Goal: Task Accomplishment & Management: Use online tool/utility

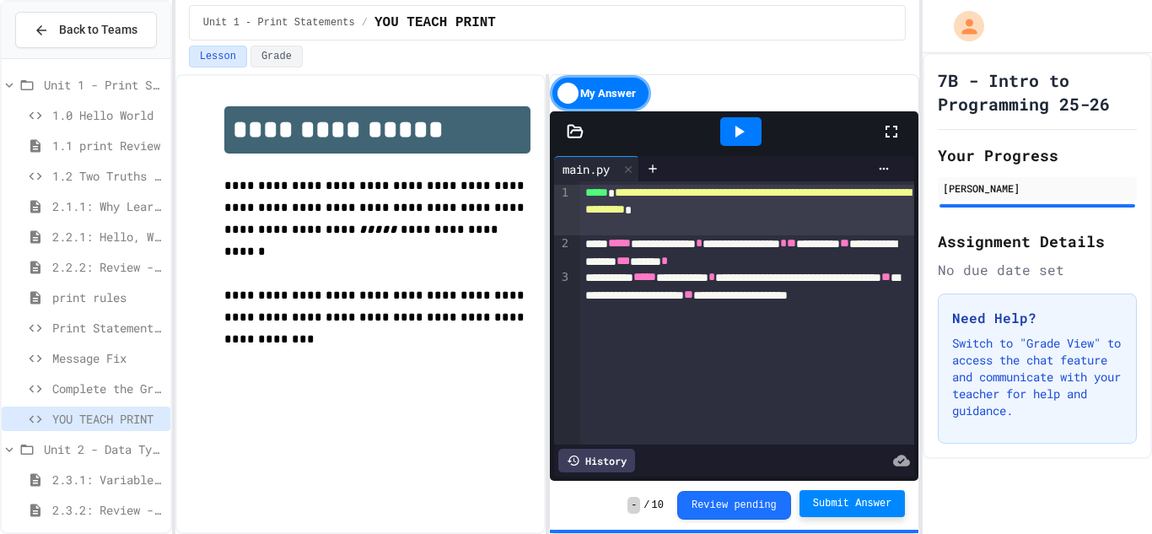
click at [868, 504] on span "Submit Answer" at bounding box center [852, 503] width 79 height 13
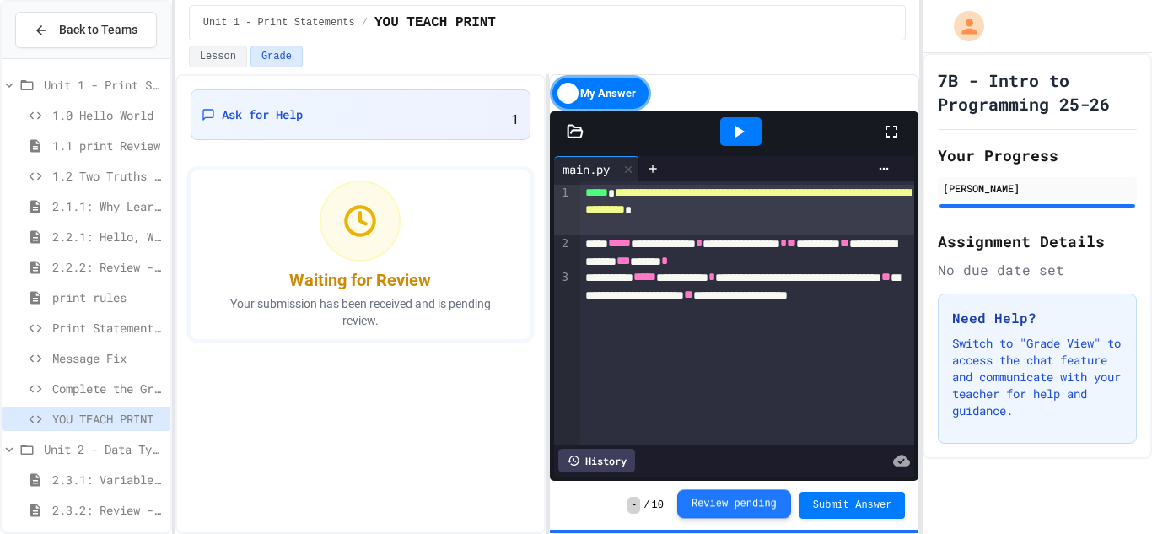
click at [750, 515] on button "Review pending" at bounding box center [734, 503] width 114 height 29
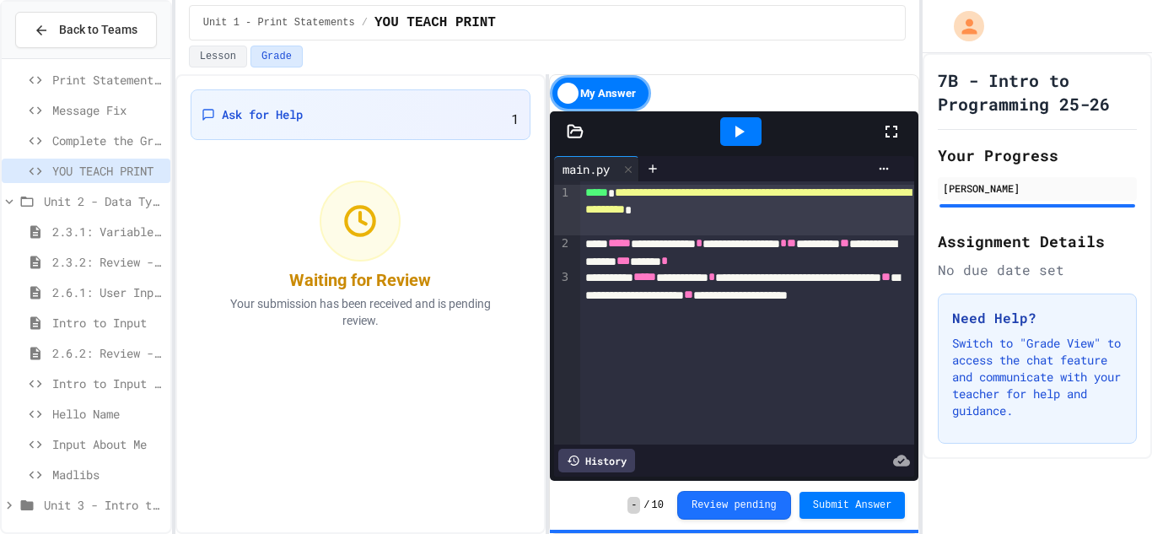
scroll to position [252, 0]
click at [121, 383] on span "Intro to Input Exercise" at bounding box center [107, 379] width 111 height 18
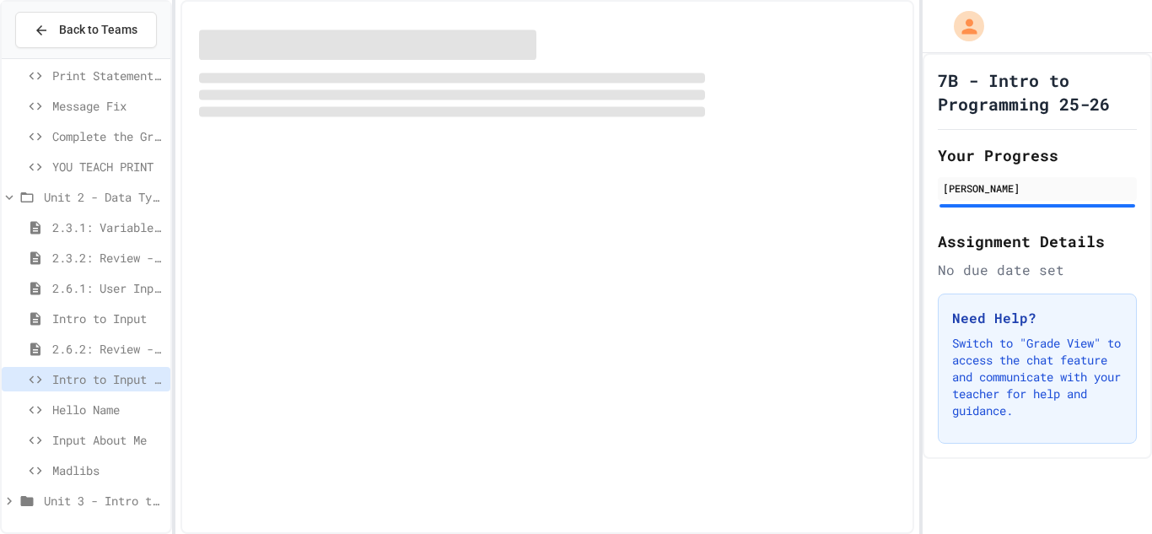
scroll to position [239, 0]
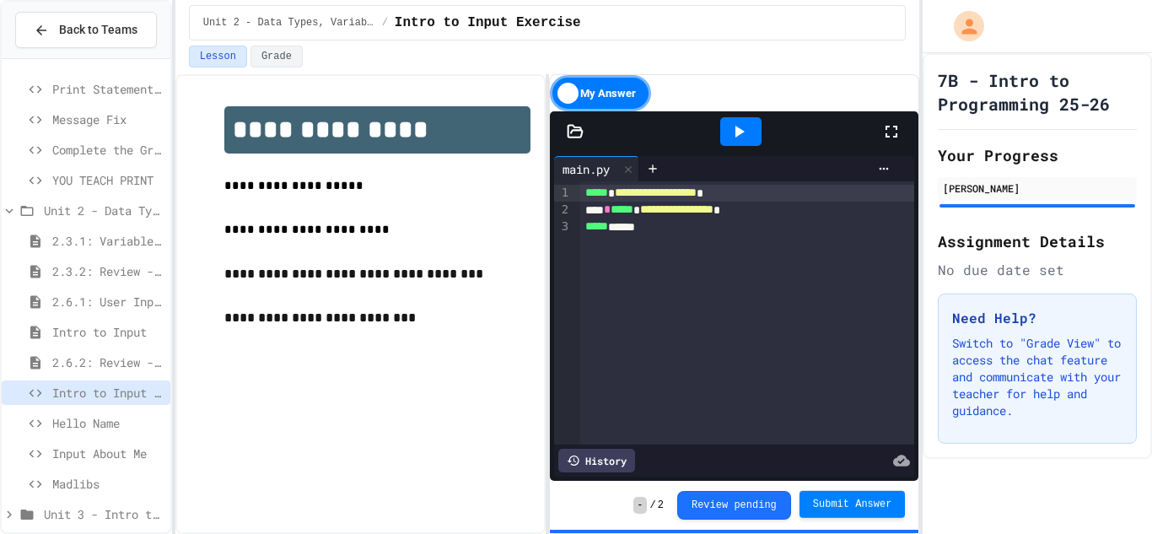
click at [833, 511] on button "Submit Answer" at bounding box center [853, 504] width 106 height 27
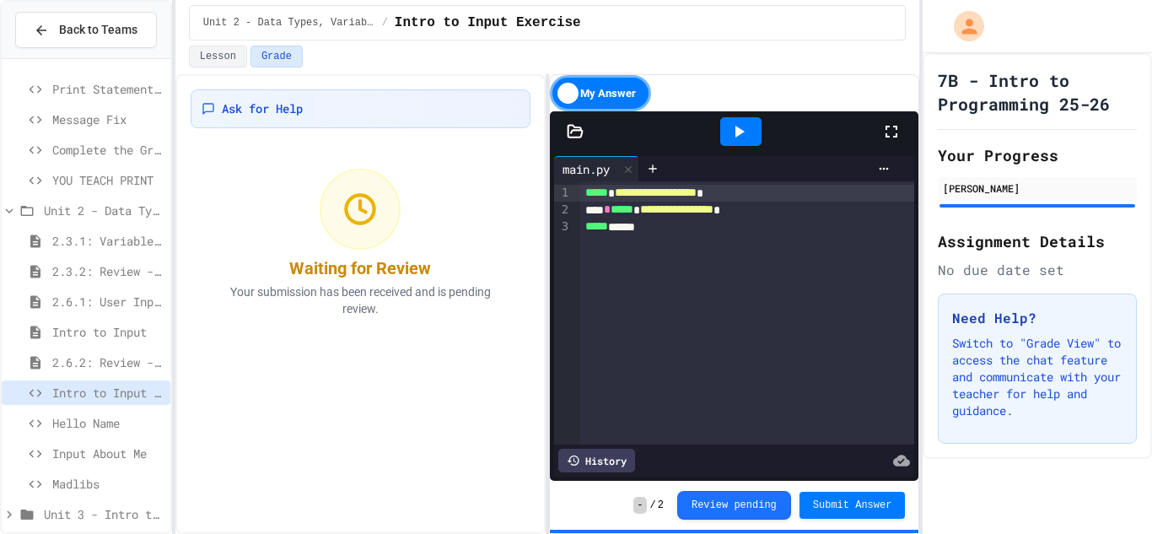
click at [101, 430] on span "Hello Name" at bounding box center [107, 423] width 111 height 18
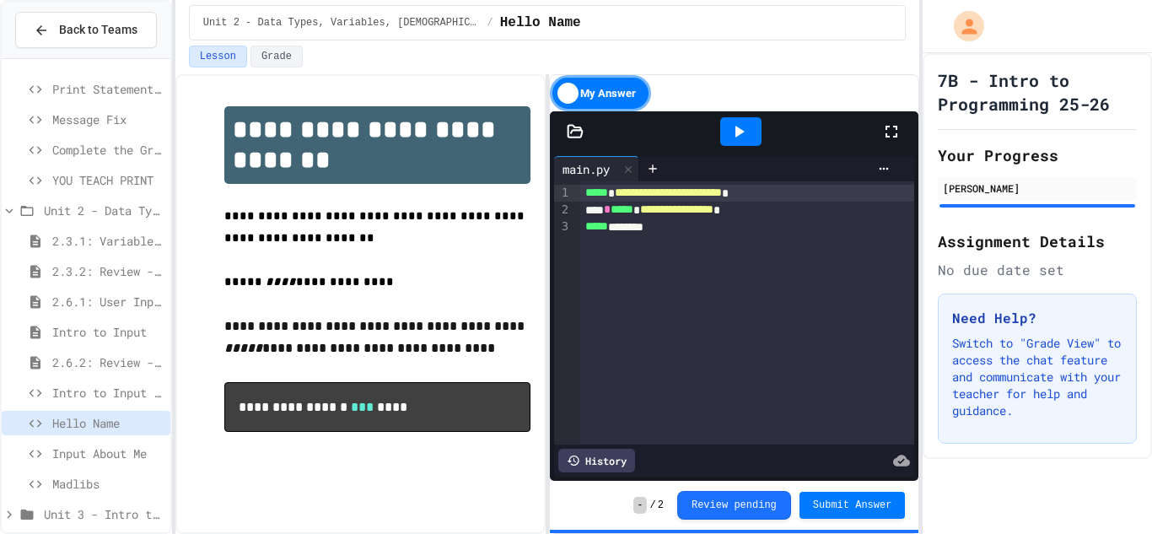
click at [751, 140] on div at bounding box center [740, 131] width 41 height 29
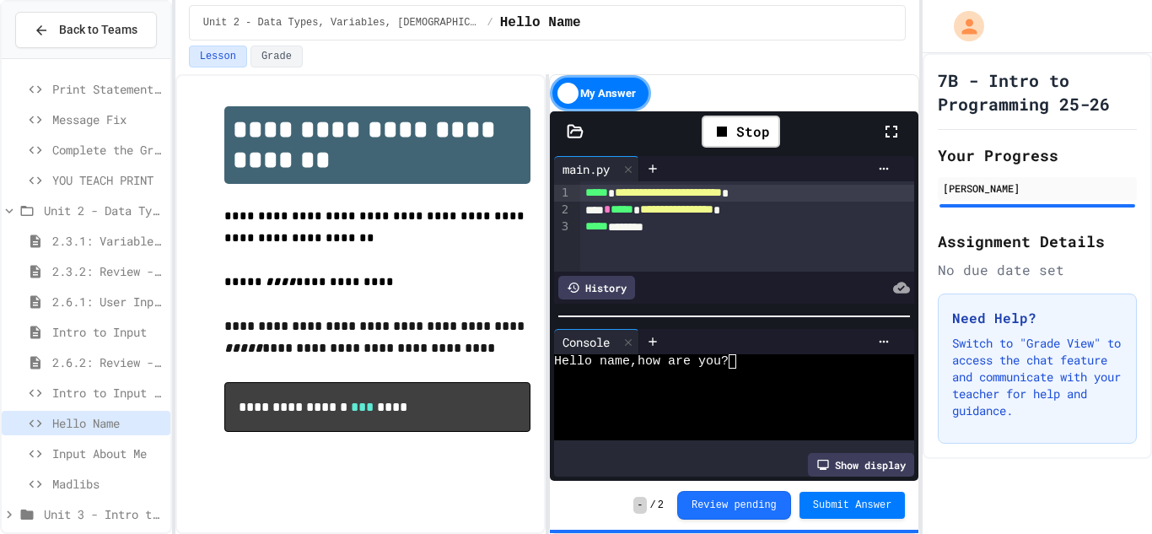
click at [732, 361] on textarea "Terminal input" at bounding box center [733, 361] width 8 height 14
type textarea "*"
click at [878, 502] on span "Submit Answer" at bounding box center [852, 503] width 79 height 13
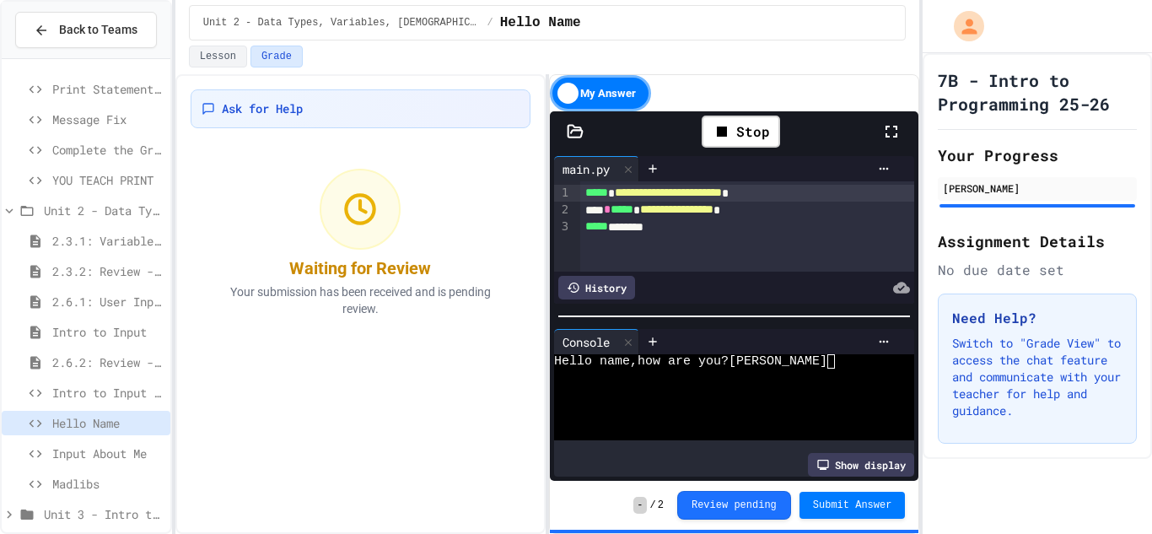
click at [779, 361] on textarea "*" at bounding box center [778, 361] width 8 height 14
click at [73, 399] on span "Intro to Input Exercise" at bounding box center [107, 393] width 111 height 18
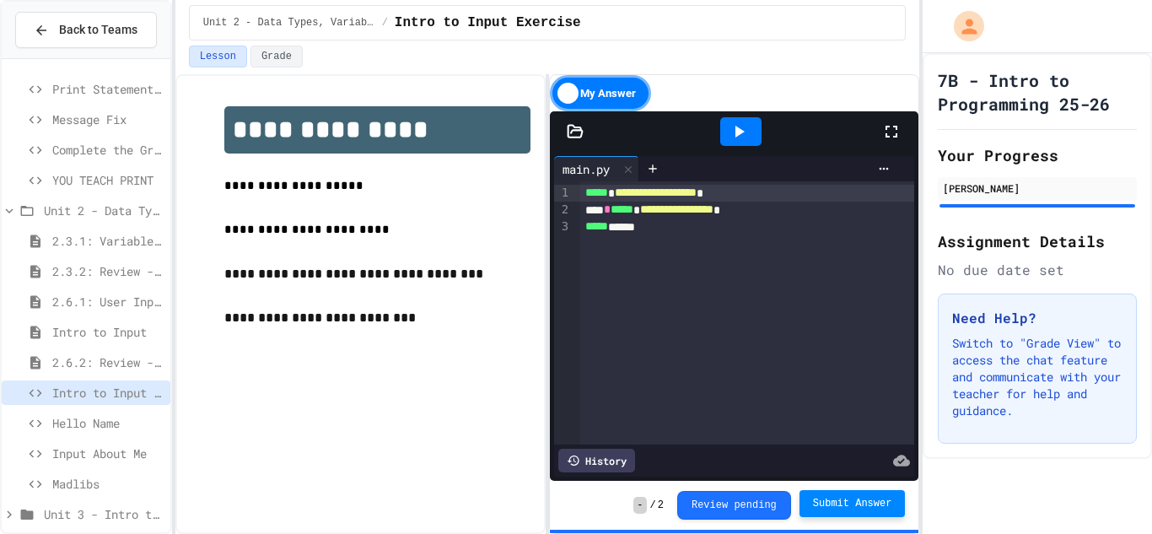
click at [866, 508] on span "Submit Answer" at bounding box center [852, 503] width 79 height 13
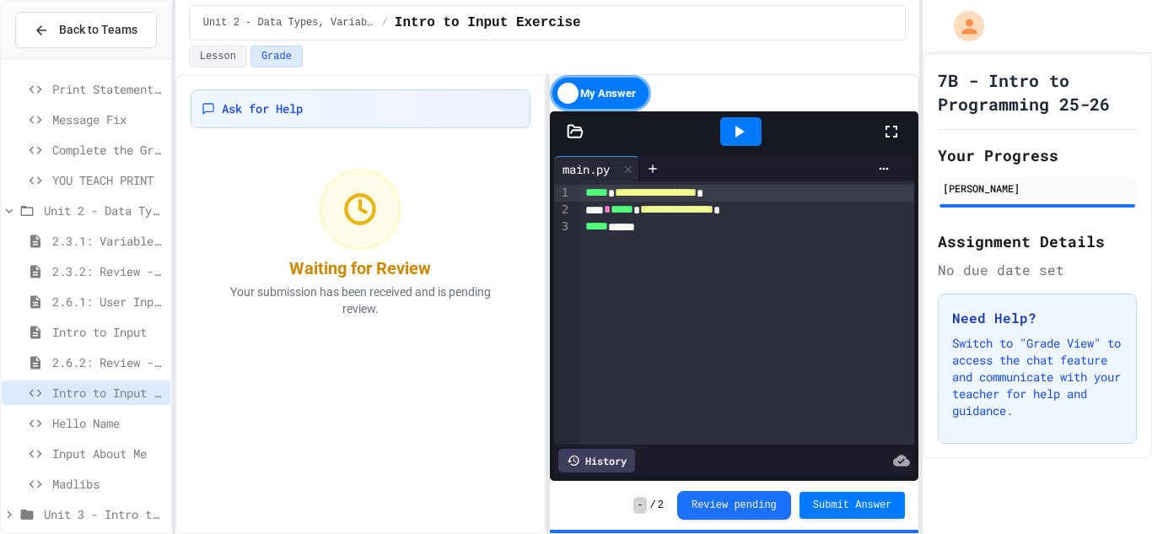
click at [741, 138] on icon at bounding box center [739, 131] width 20 height 20
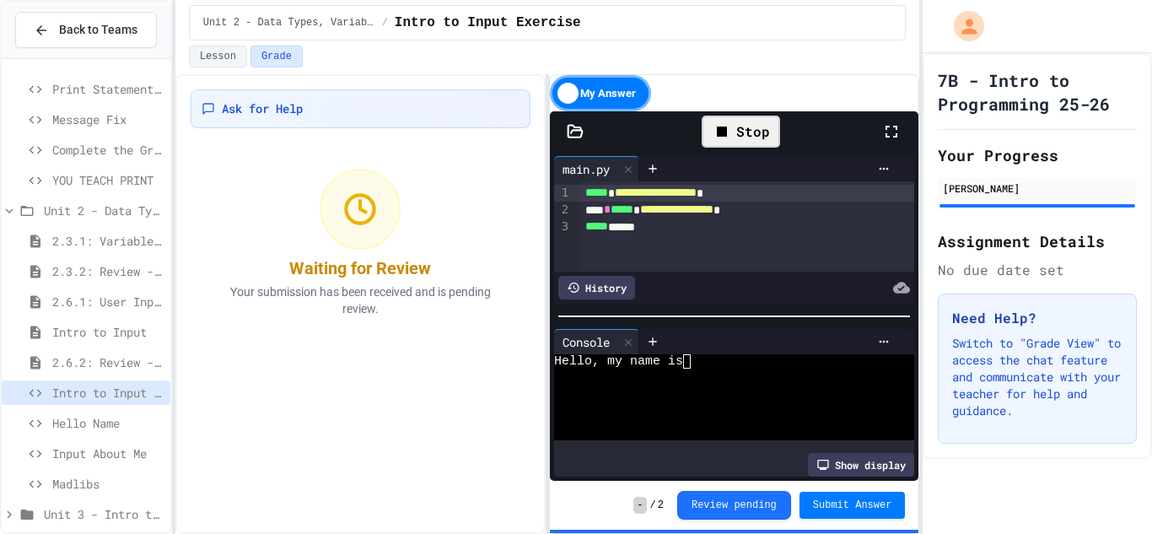
click at [687, 369] on div at bounding box center [725, 376] width 342 height 14
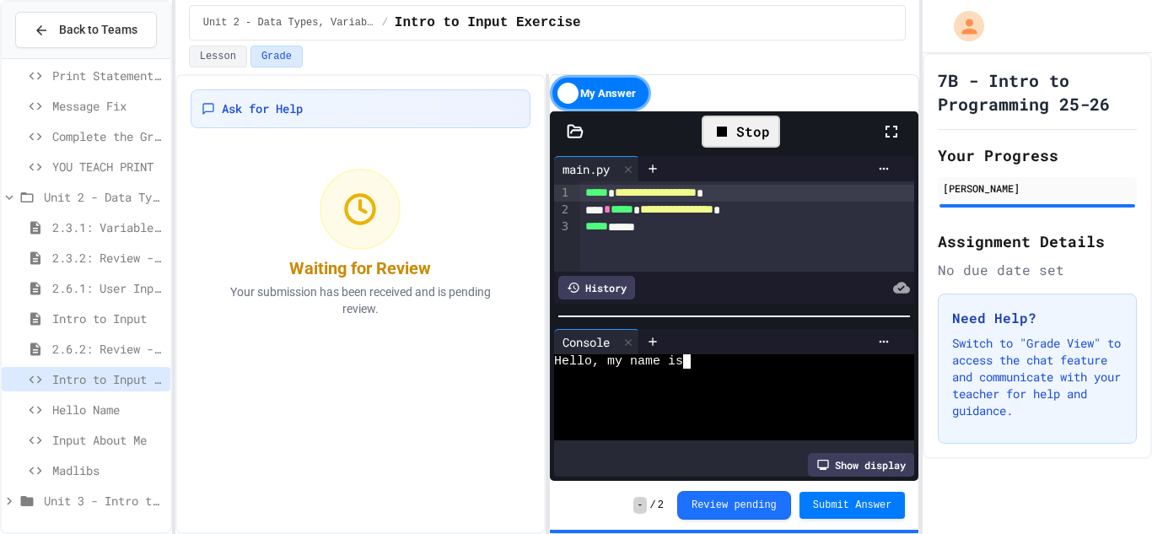
click at [121, 508] on span "Unit 3 - Intro to Objects" at bounding box center [104, 501] width 120 height 18
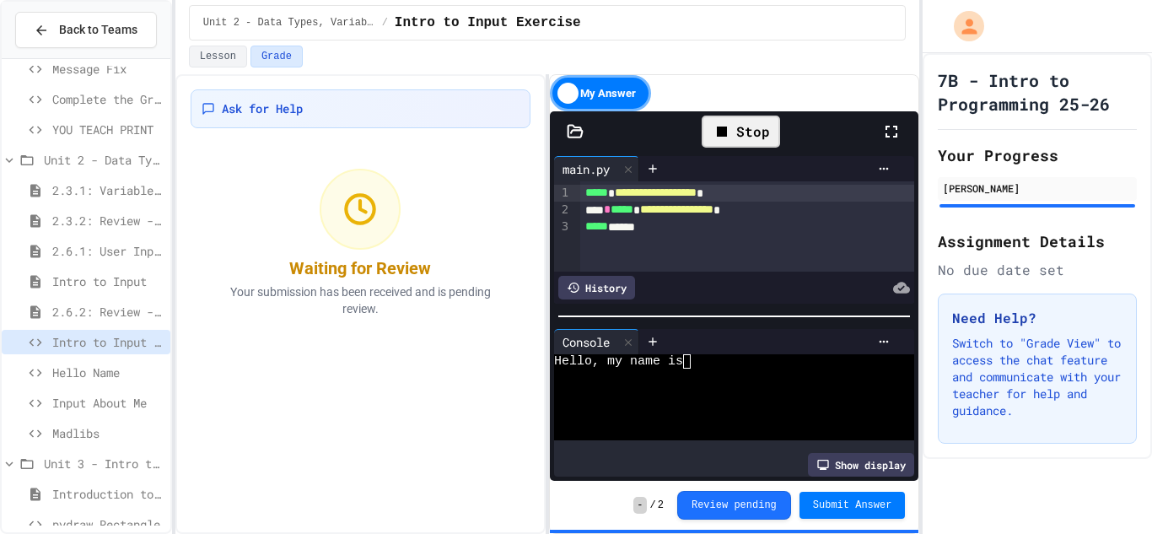
scroll to position [313, 0]
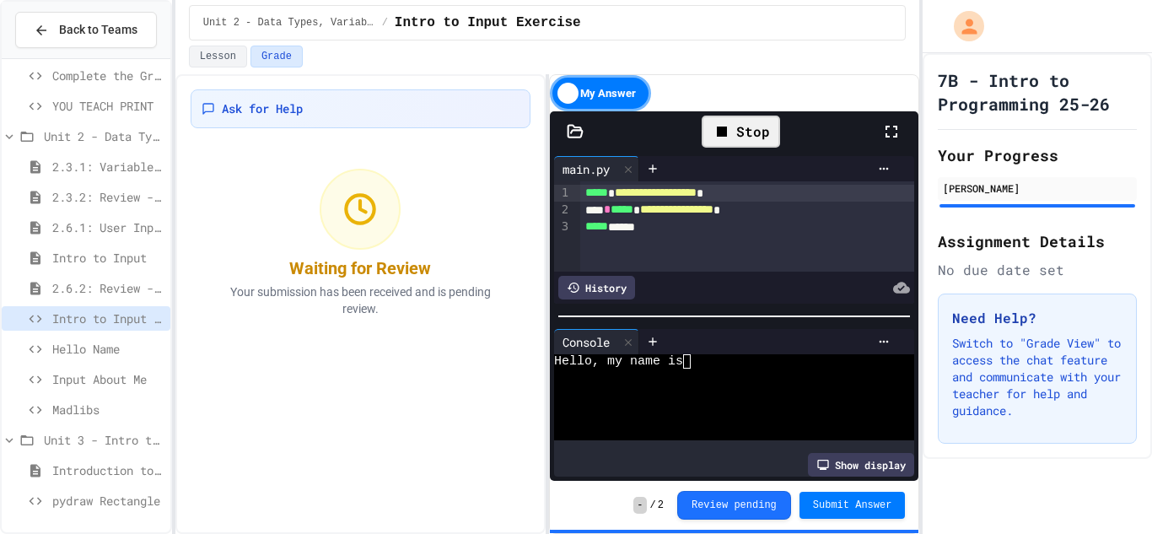
click at [98, 375] on span "Input About Me" at bounding box center [107, 379] width 111 height 18
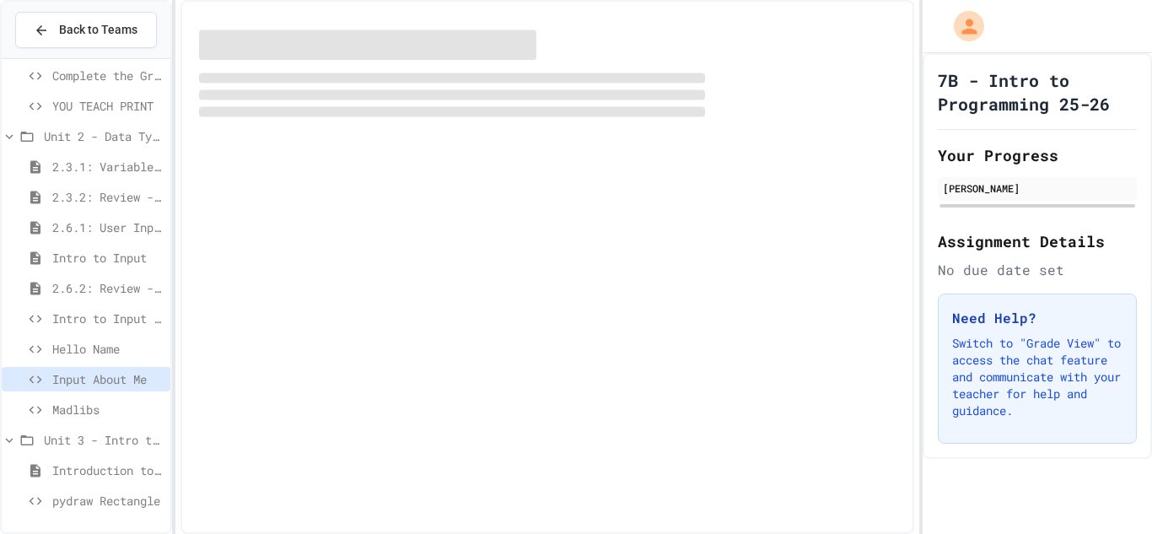
scroll to position [299, 0]
